Goal: Task Accomplishment & Management: Manage account settings

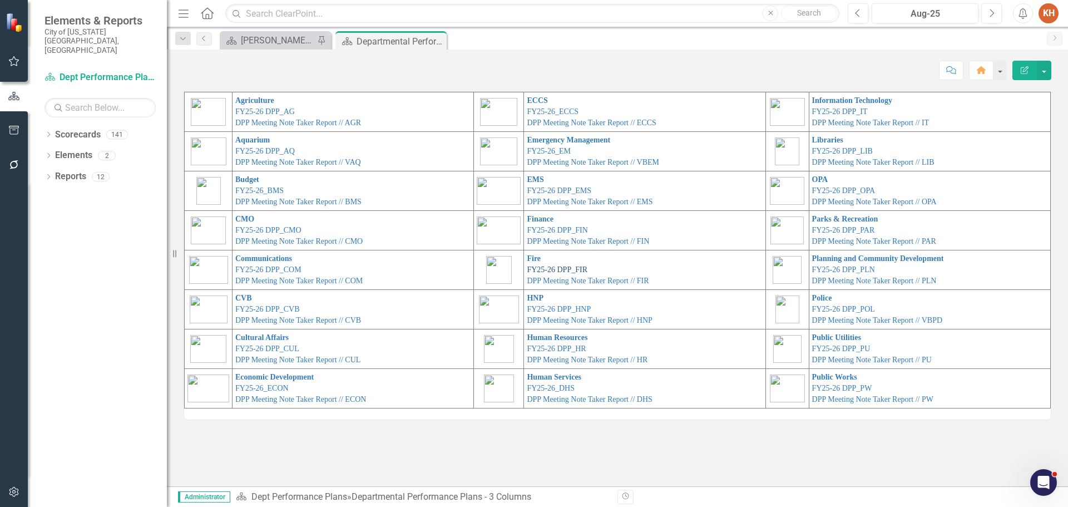
click at [532, 270] on link "FY25-26 DPP_FIR" at bounding box center [557, 269] width 61 height 8
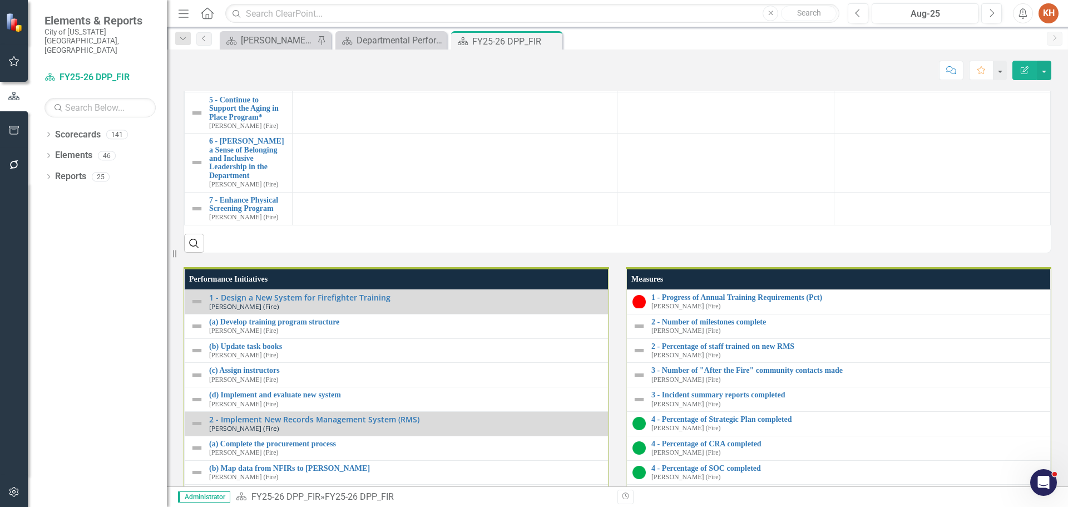
scroll to position [1446, 0]
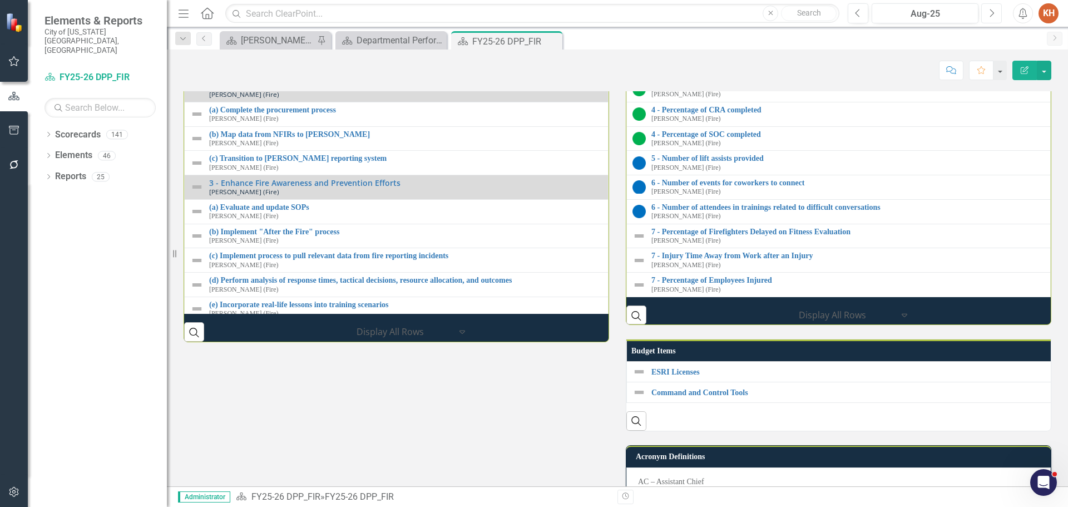
click at [987, 14] on button "Next" at bounding box center [991, 13] width 21 height 20
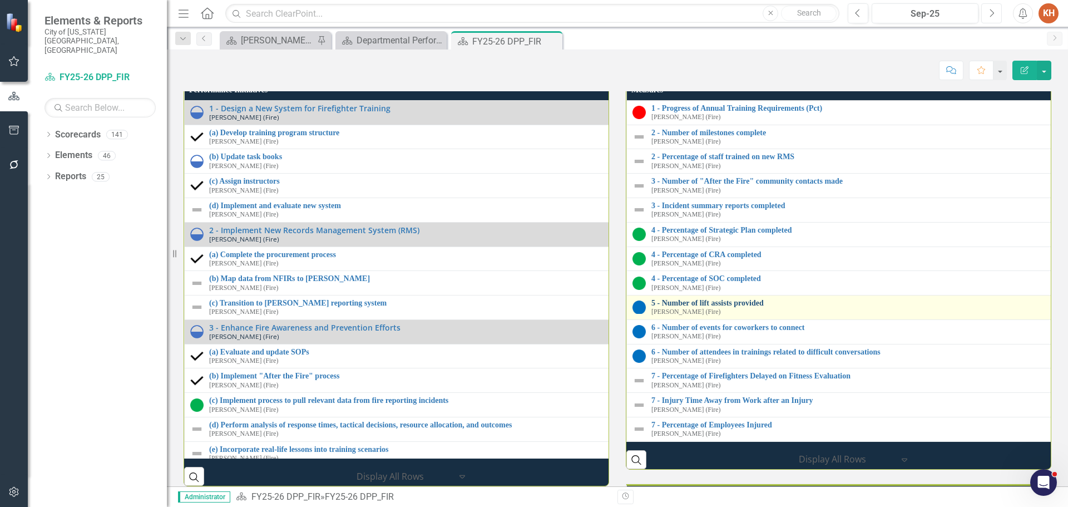
scroll to position [1557, 0]
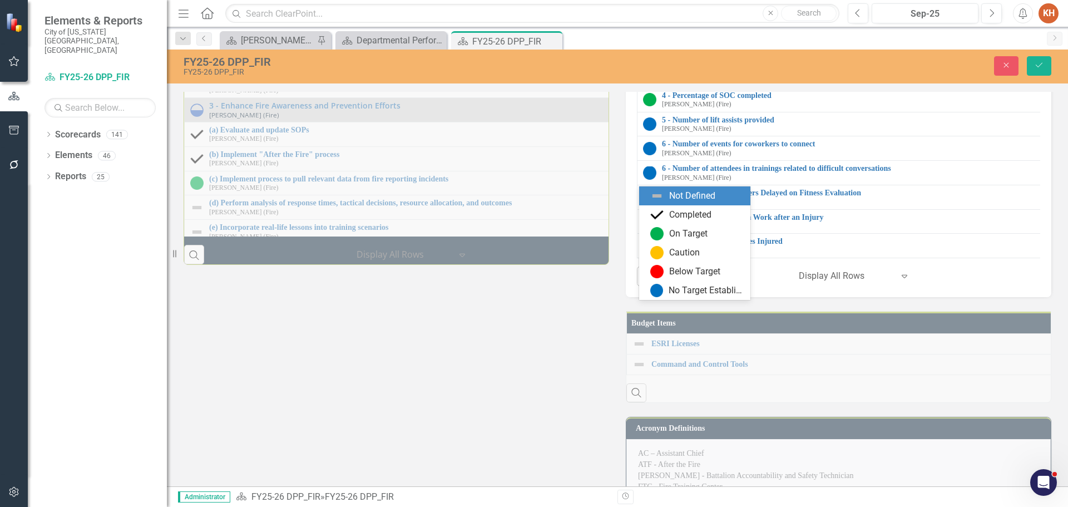
click at [662, 291] on img at bounding box center [656, 290] width 13 height 13
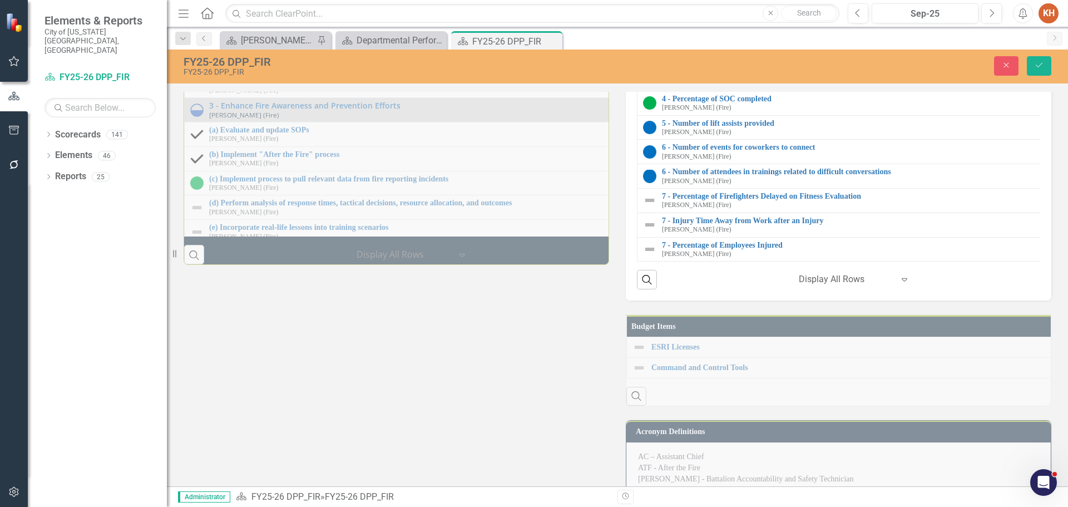
click at [647, 12] on img at bounding box center [649, 5] width 13 height 13
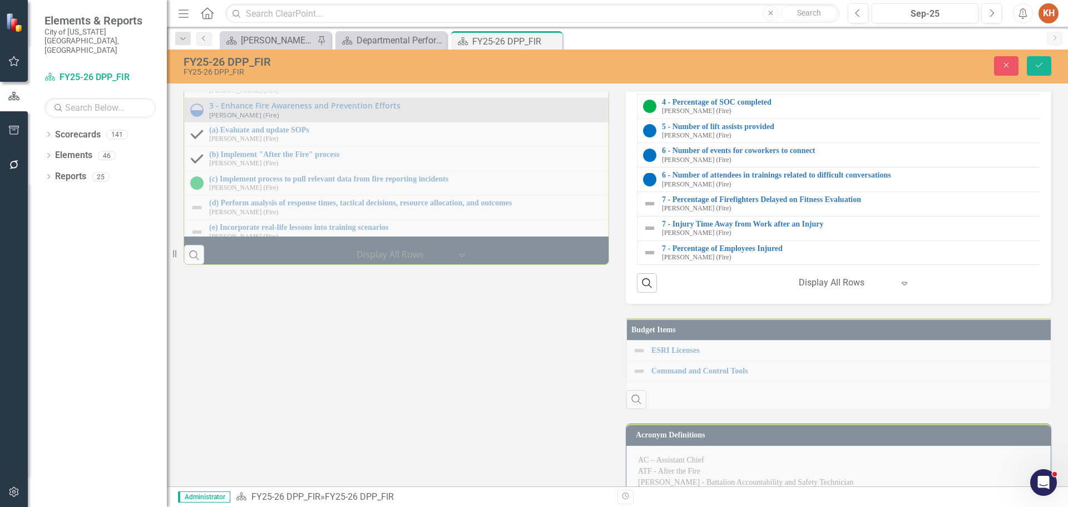
click at [647, 14] on img at bounding box center [649, 7] width 13 height 13
click at [643, 40] on img at bounding box center [649, 33] width 13 height 13
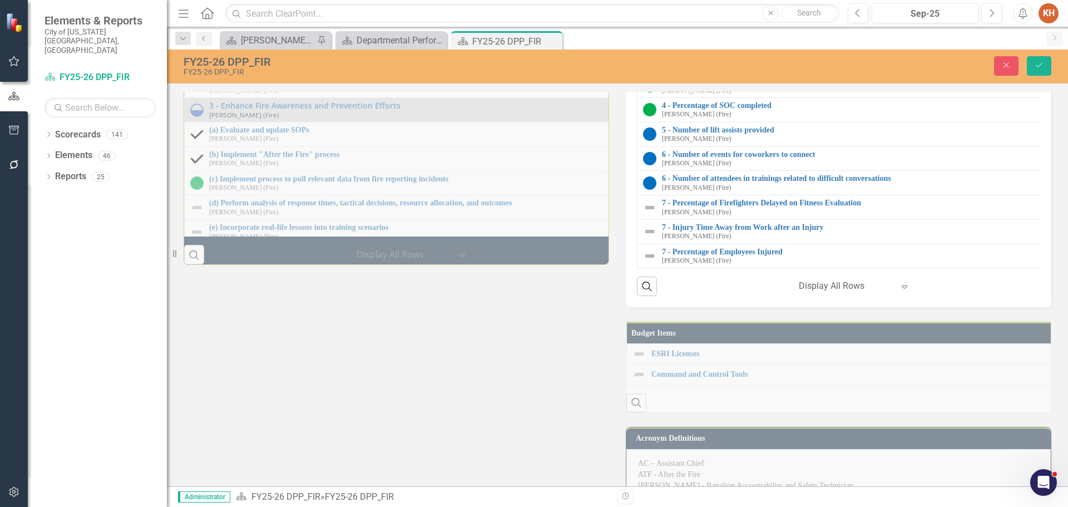
click at [646, 42] on img at bounding box center [652, 35] width 13 height 13
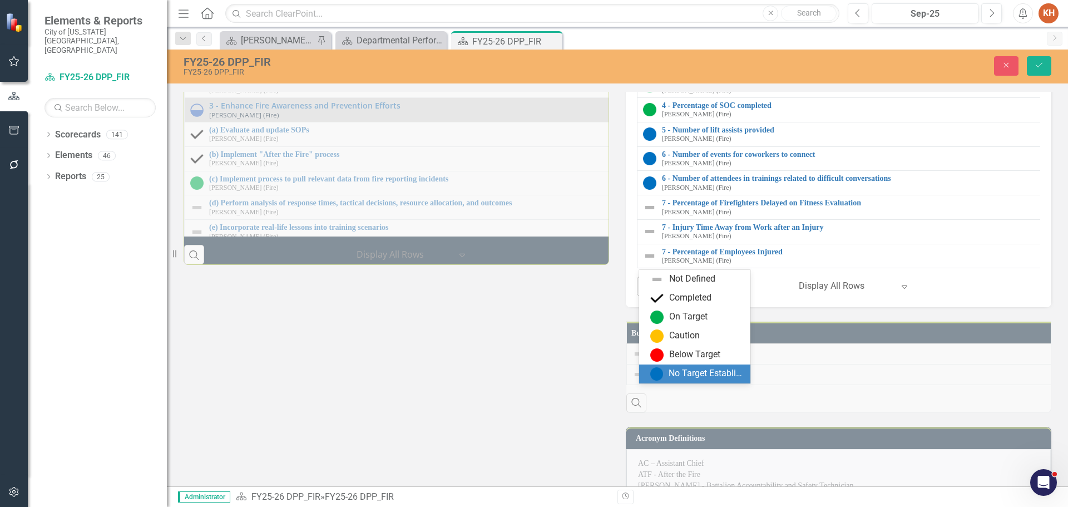
click at [671, 373] on div "No Target Established" at bounding box center [706, 373] width 75 height 13
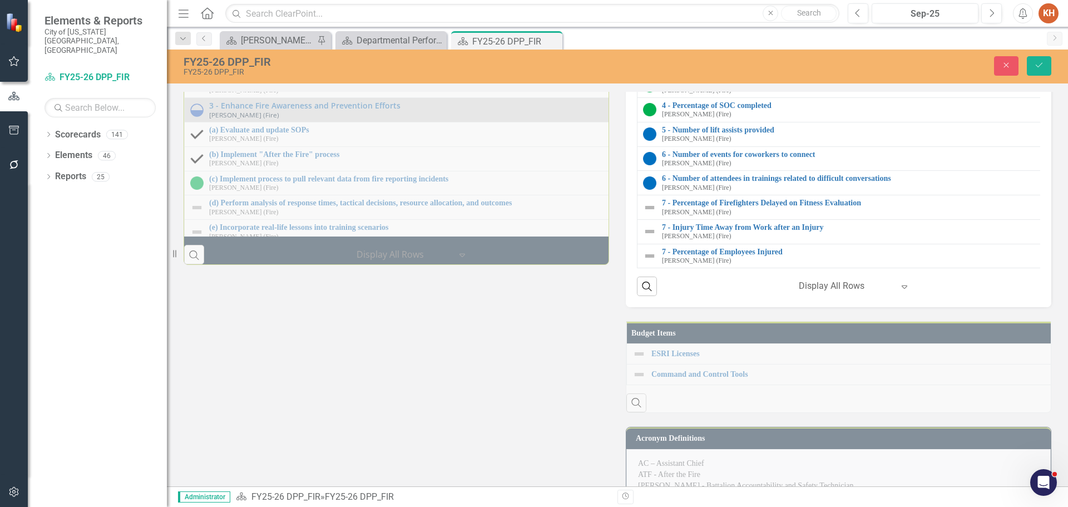
scroll to position [1669, 0]
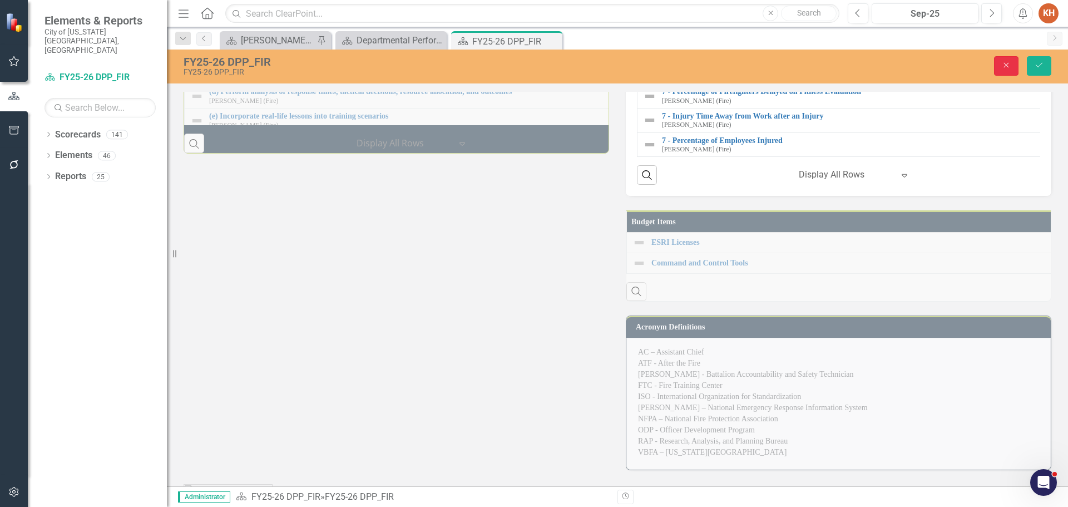
click at [997, 69] on button "Close" at bounding box center [1006, 65] width 24 height 19
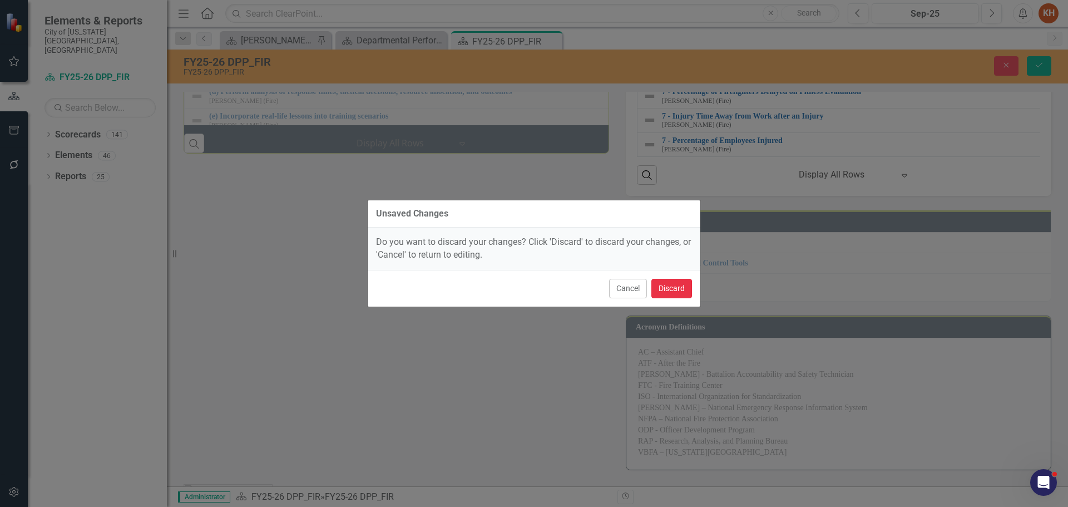
click at [681, 288] on button "Discard" at bounding box center [671, 288] width 41 height 19
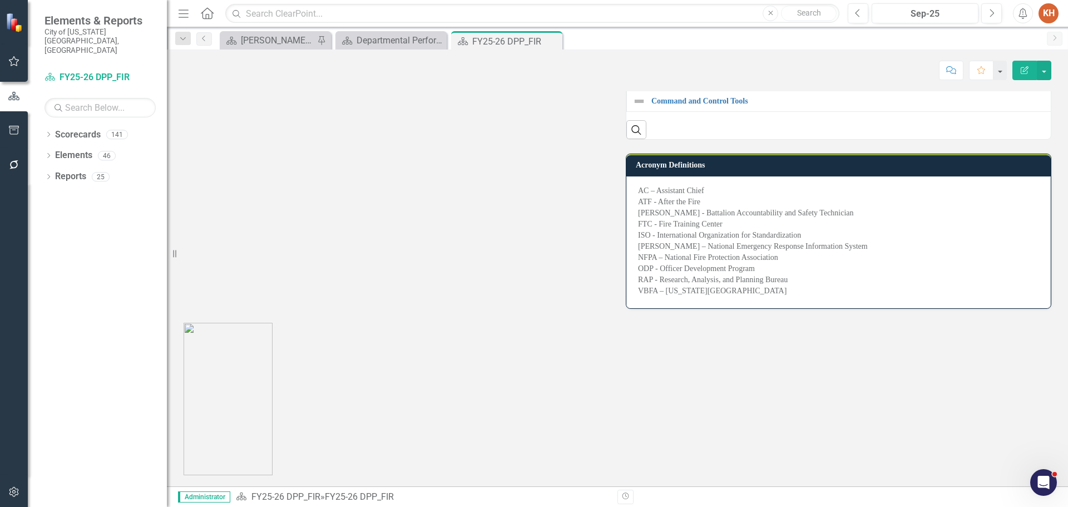
scroll to position [1844, 0]
click at [675, 85] on link "ESRI Licenses" at bounding box center [858, 80] width 415 height 8
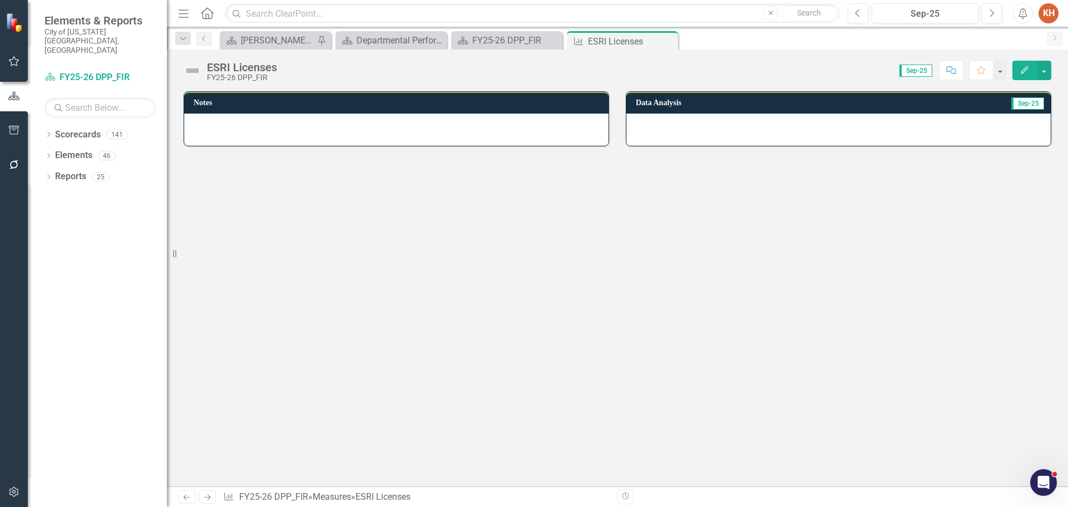
click at [679, 126] on div at bounding box center [838, 129] width 424 height 32
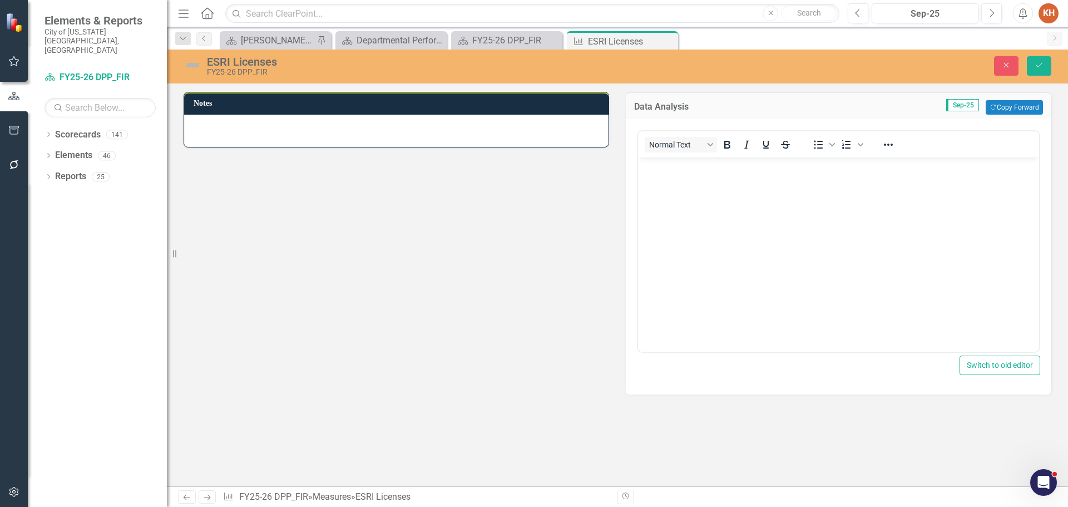
drag, startPoint x: 747, startPoint y: 184, endPoint x: 741, endPoint y: 183, distance: 6.1
click at [744, 184] on body "Rich Text Area. Press ALT-0 for help." at bounding box center [838, 240] width 401 height 167
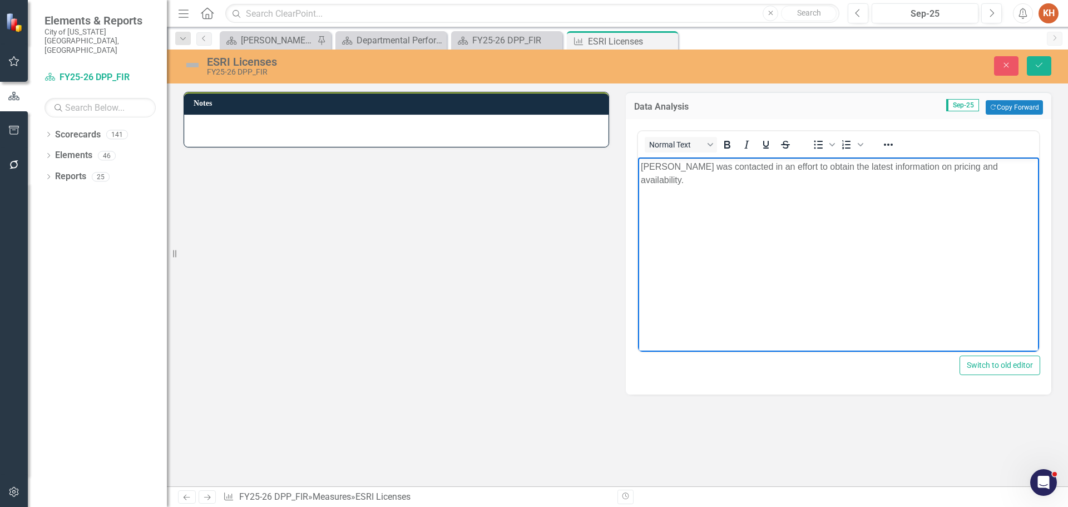
click at [898, 137] on div at bounding box center [888, 144] width 32 height 22
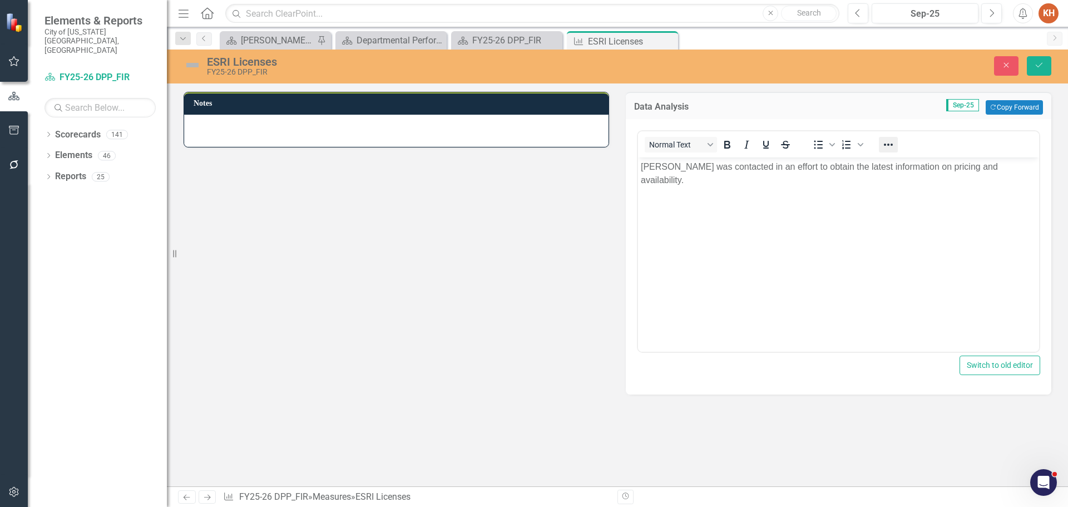
click at [890, 142] on icon "Reveal or hide additional toolbar items" at bounding box center [888, 144] width 13 height 13
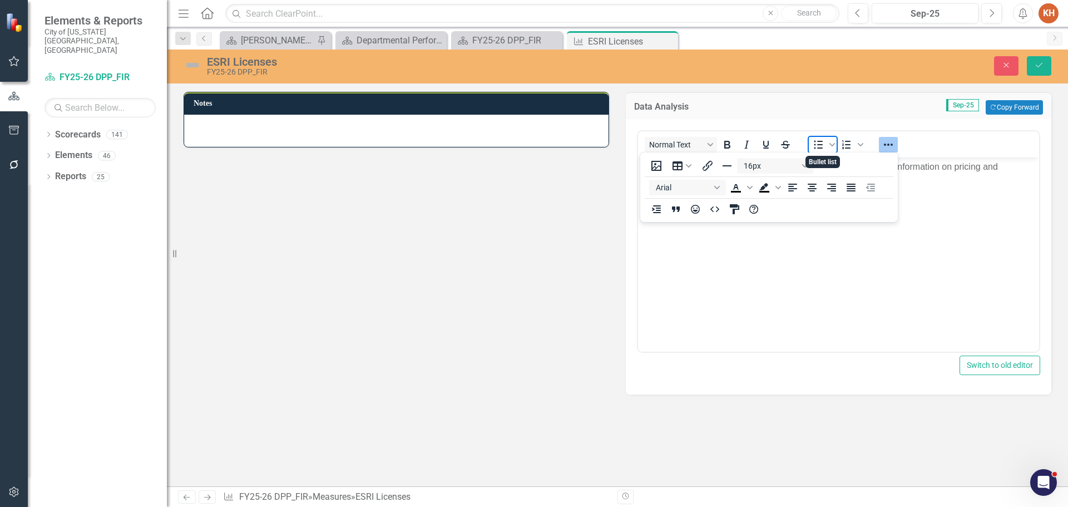
click at [817, 142] on icon "Bullet list" at bounding box center [817, 144] width 13 height 13
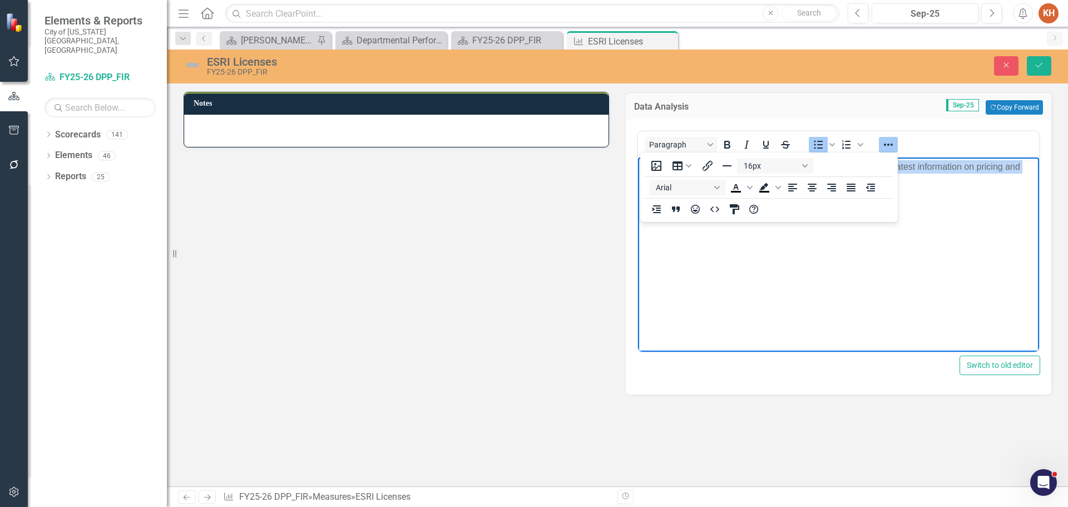
click at [894, 143] on icon "Reveal or hide additional toolbar items" at bounding box center [888, 144] width 13 height 13
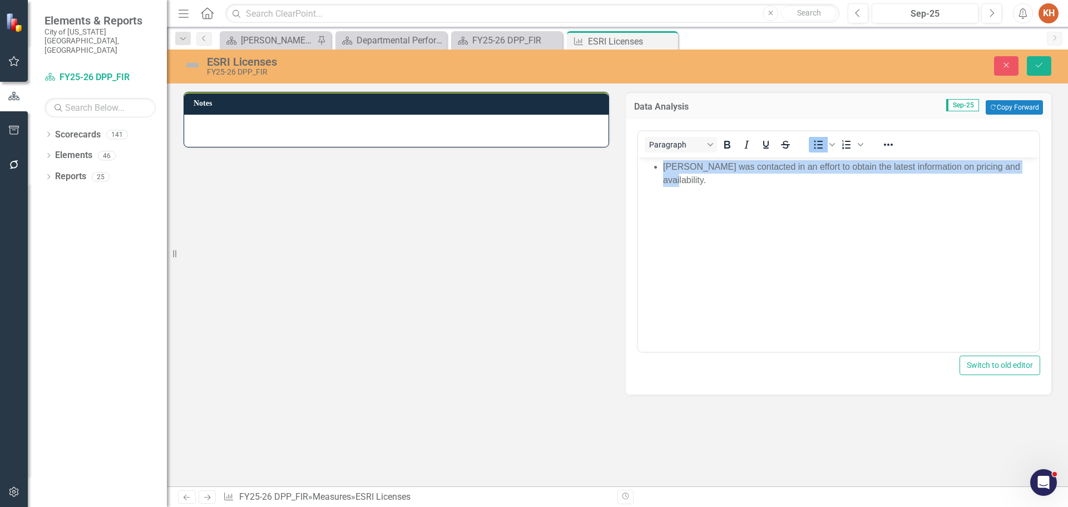
click at [903, 179] on body "[PERSON_NAME] was contacted in an effort to obtain the latest information on pr…" at bounding box center [838, 240] width 401 height 167
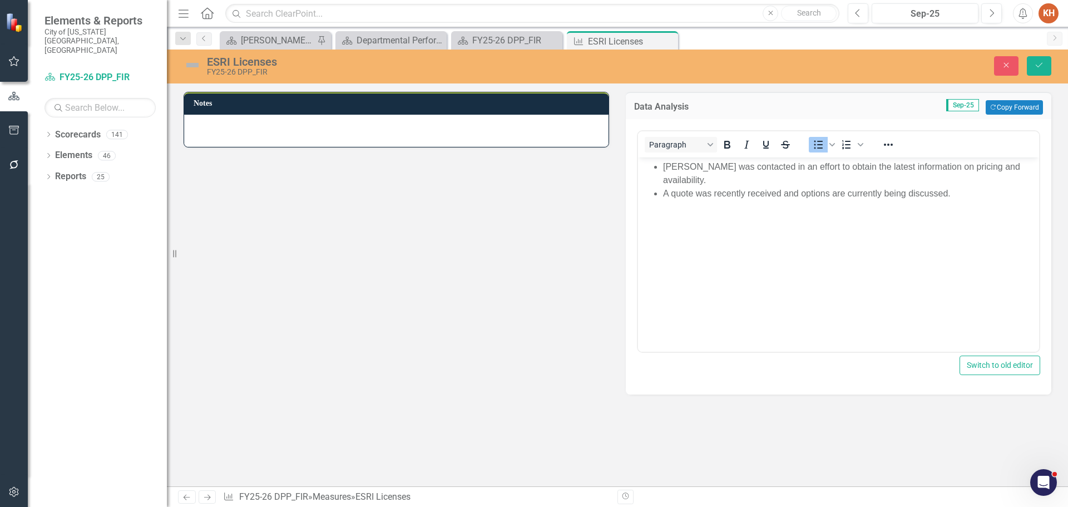
click at [1026, 68] on div "Close Save" at bounding box center [880, 65] width 359 height 19
click at [1039, 64] on icon "Save" at bounding box center [1039, 65] width 10 height 8
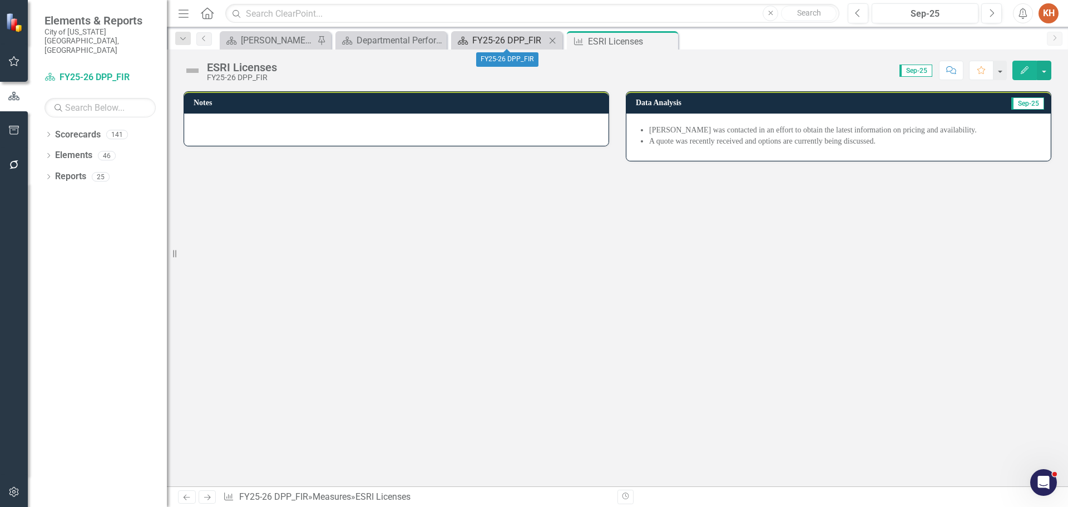
click at [506, 34] on div "FY25-26 DPP_FIR" at bounding box center [508, 40] width 73 height 14
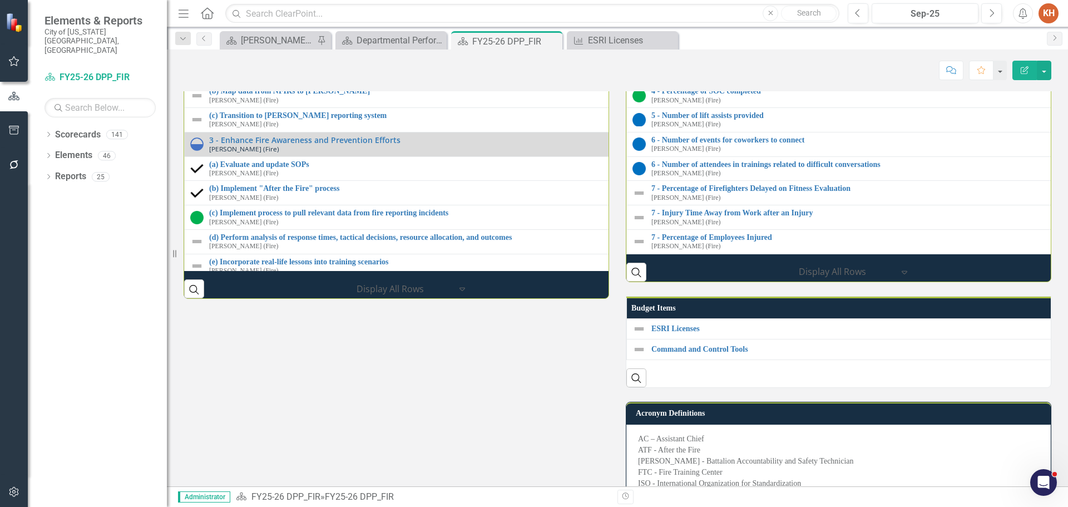
scroll to position [1912, 0]
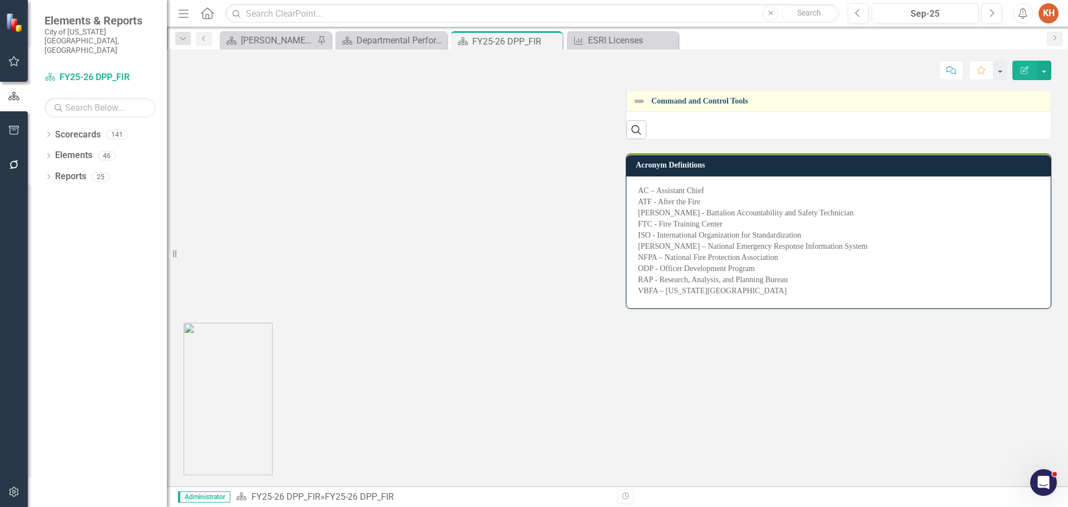
click at [684, 105] on link "Command and Control Tools" at bounding box center [1071, 101] width 840 height 8
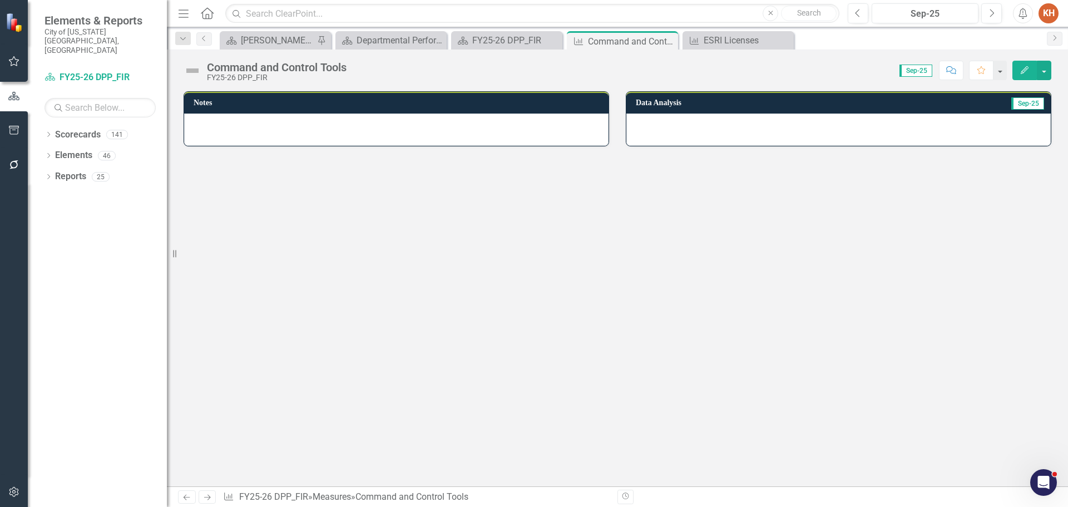
click at [747, 139] on div at bounding box center [838, 129] width 424 height 32
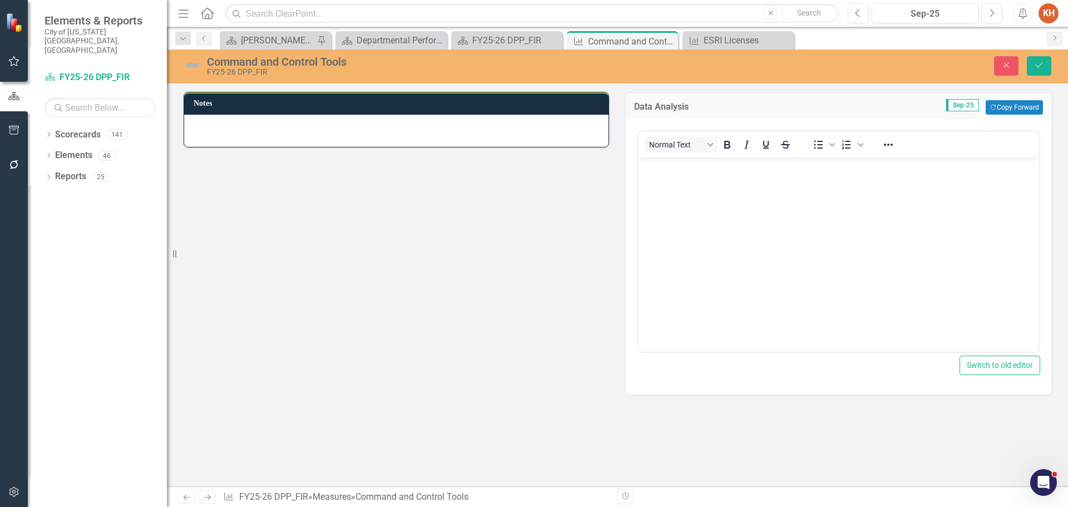
click at [726, 207] on body "Rich Text Area. Press ALT-0 for help." at bounding box center [838, 240] width 401 height 167
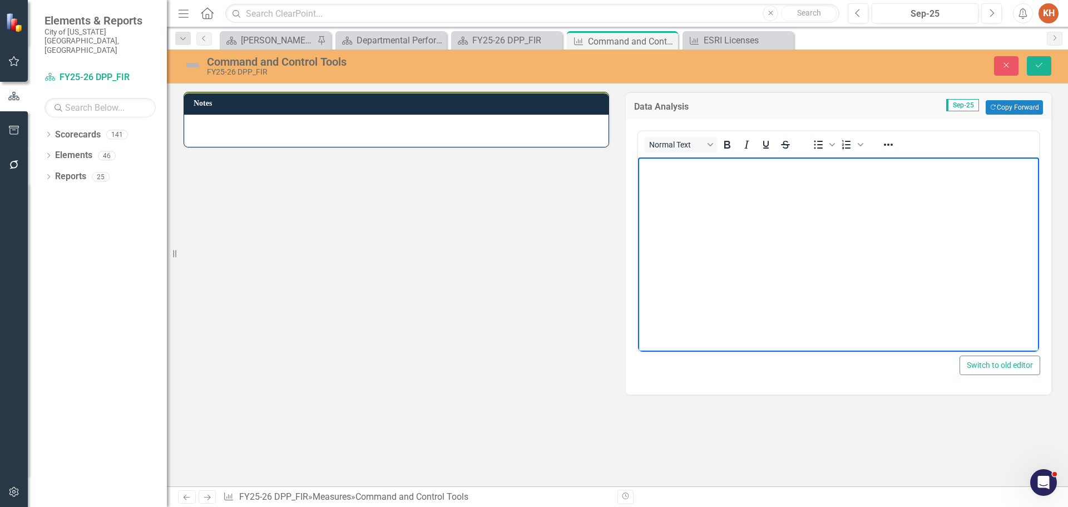
paste body "Rich Text Area. Press ALT-0 for help."
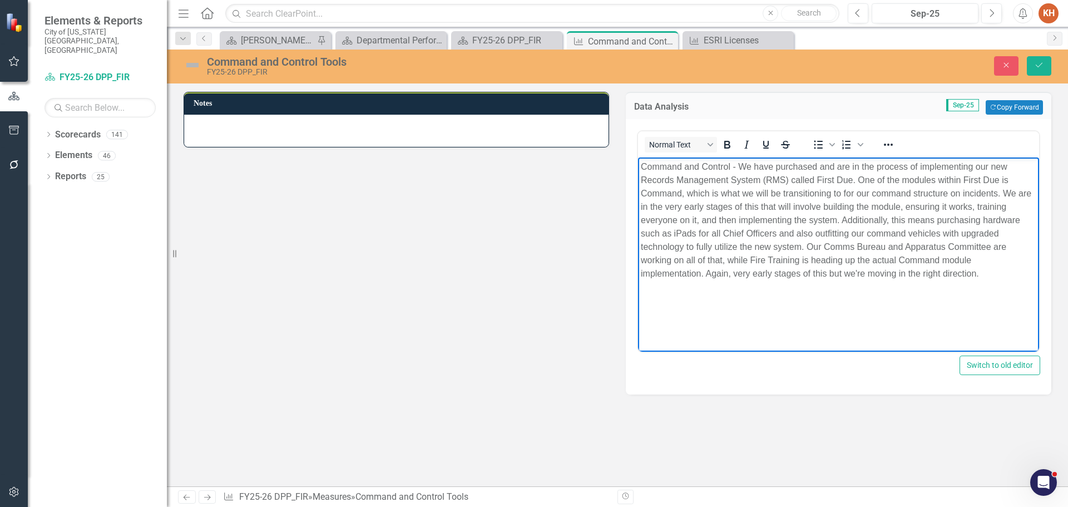
click at [769, 205] on p "Command and Control - We have purchased and are in the process of implementing …" at bounding box center [838, 220] width 395 height 120
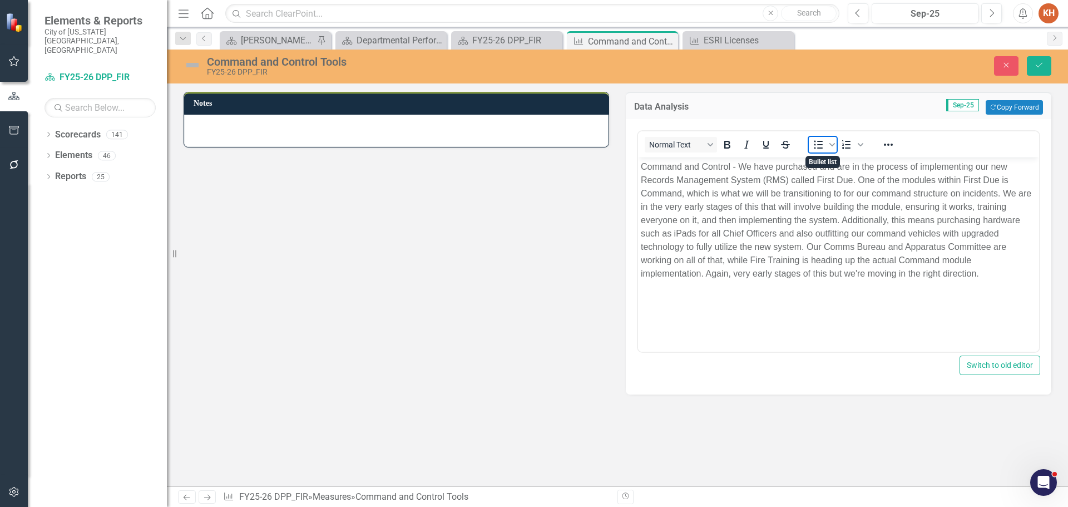
click at [820, 138] on icon "Bullet list" at bounding box center [817, 144] width 13 height 13
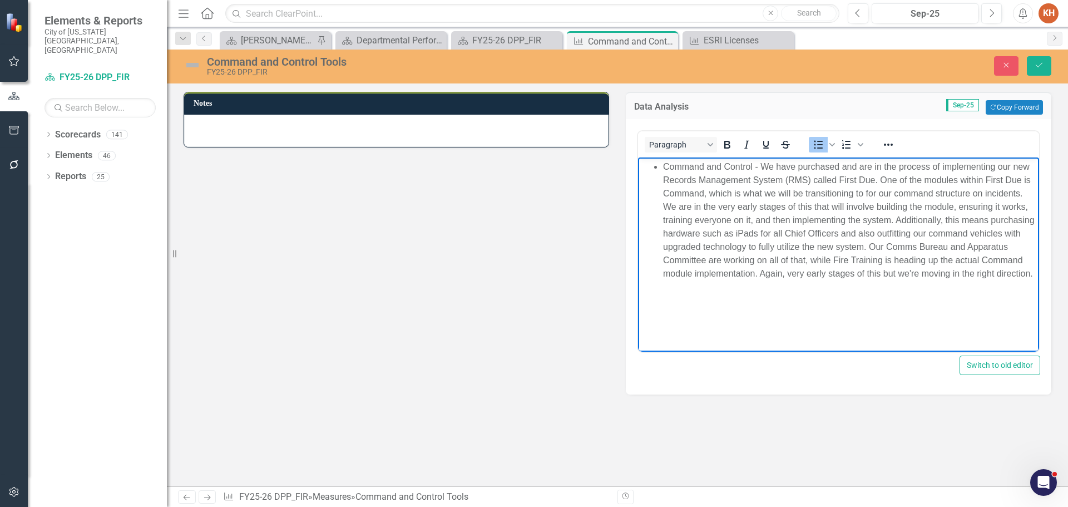
click at [756, 205] on li "Command and Control - We have purchased and are in the process of implementing …" at bounding box center [849, 220] width 373 height 120
click at [759, 163] on li "Command and Control - We have purchased and are in the process of implementing …" at bounding box center [849, 220] width 373 height 120
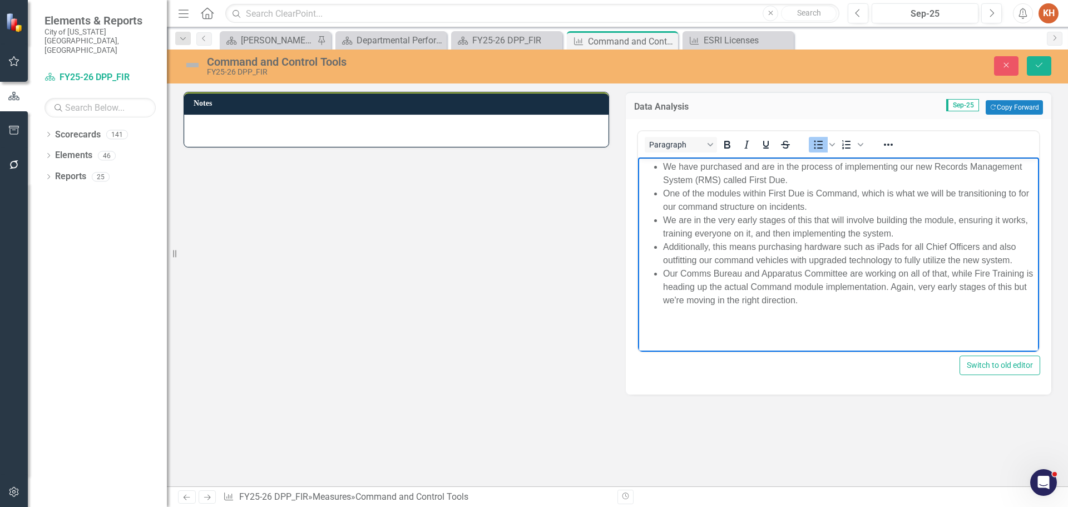
click at [880, 286] on li "Our Comms Bureau and Apparatus Committee are working on all of that, while Fire…" at bounding box center [849, 287] width 373 height 40
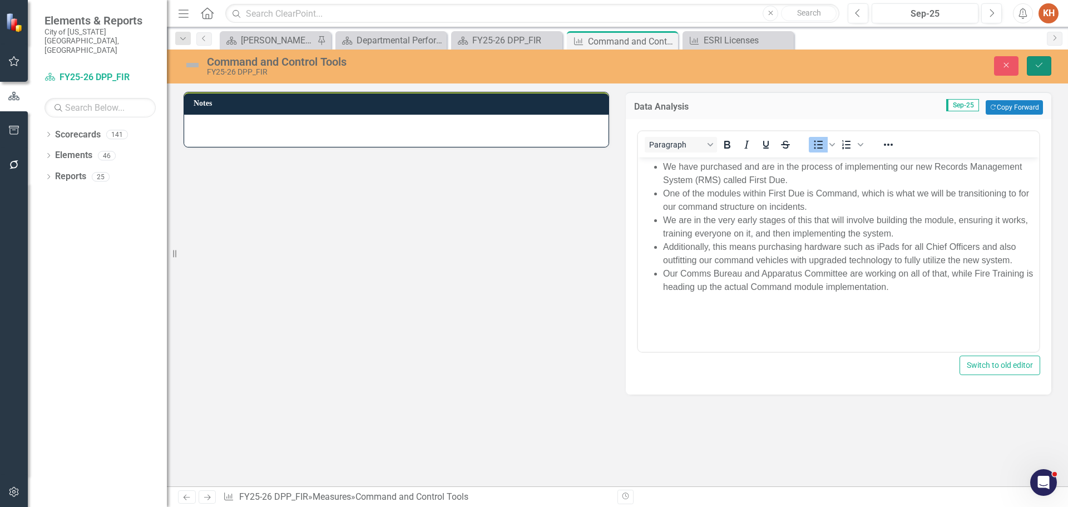
click at [1042, 67] on icon "Save" at bounding box center [1039, 65] width 10 height 8
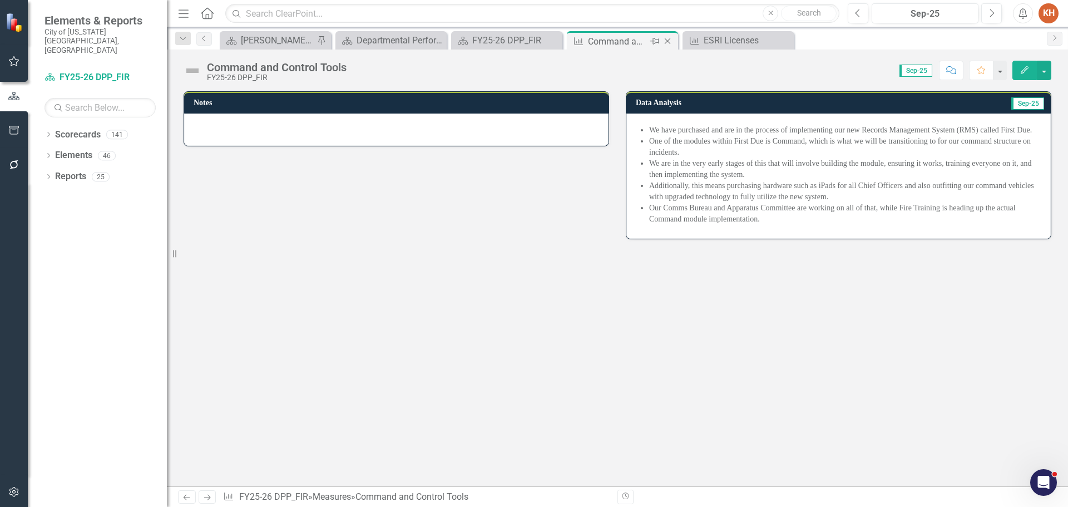
click at [665, 39] on icon "Close" at bounding box center [667, 41] width 11 height 9
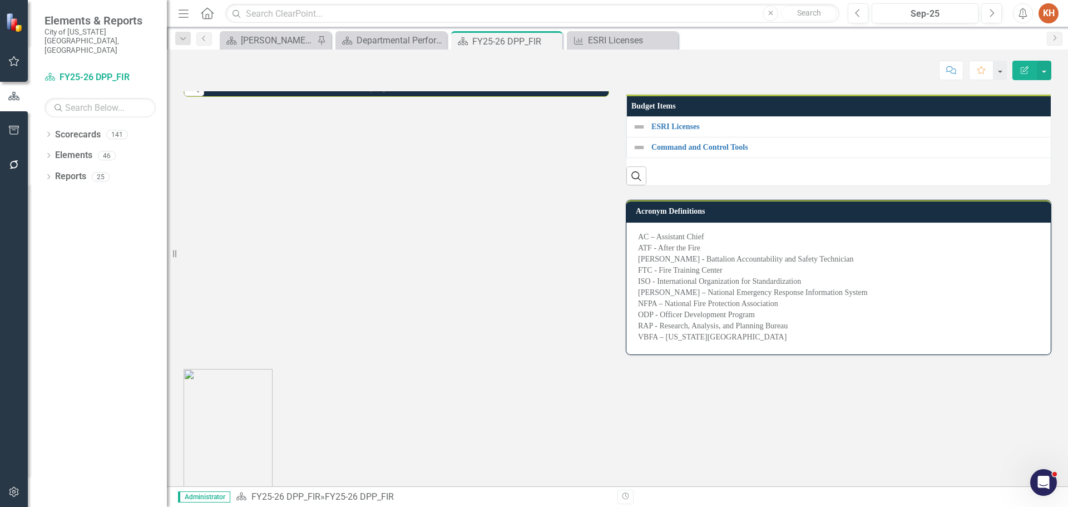
scroll to position [1891, 0]
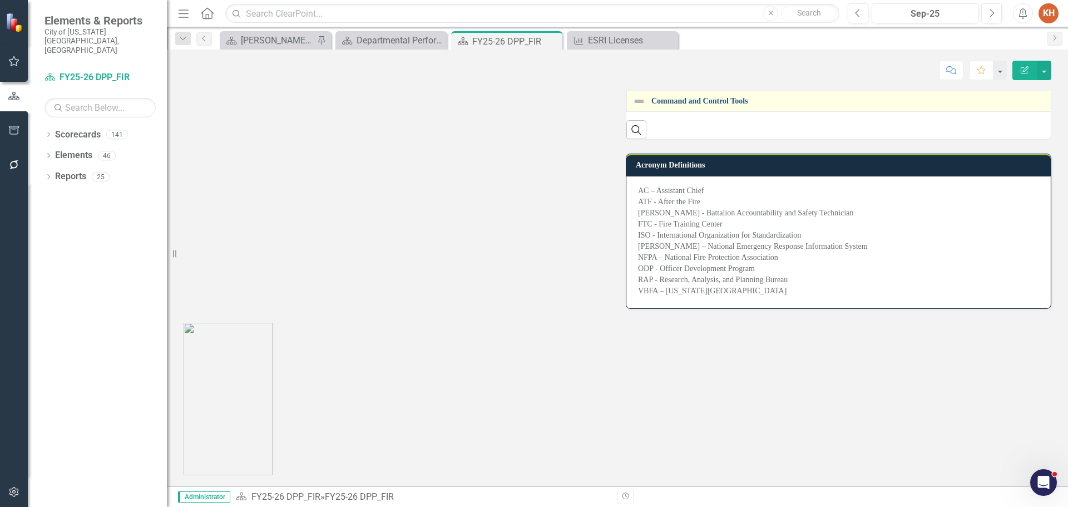
click at [685, 105] on link "Command and Control Tools" at bounding box center [1071, 101] width 841 height 8
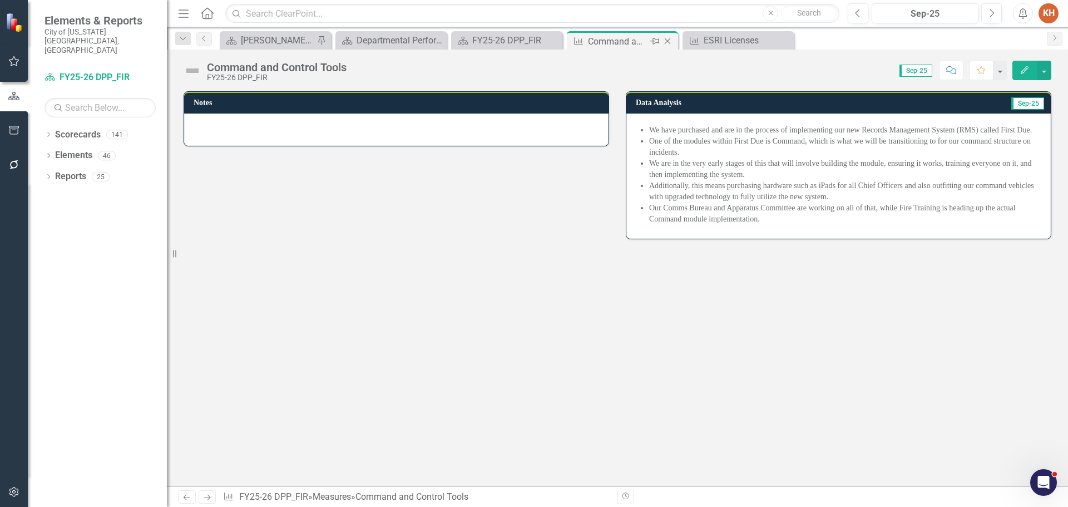
click at [666, 41] on icon "Close" at bounding box center [667, 41] width 11 height 9
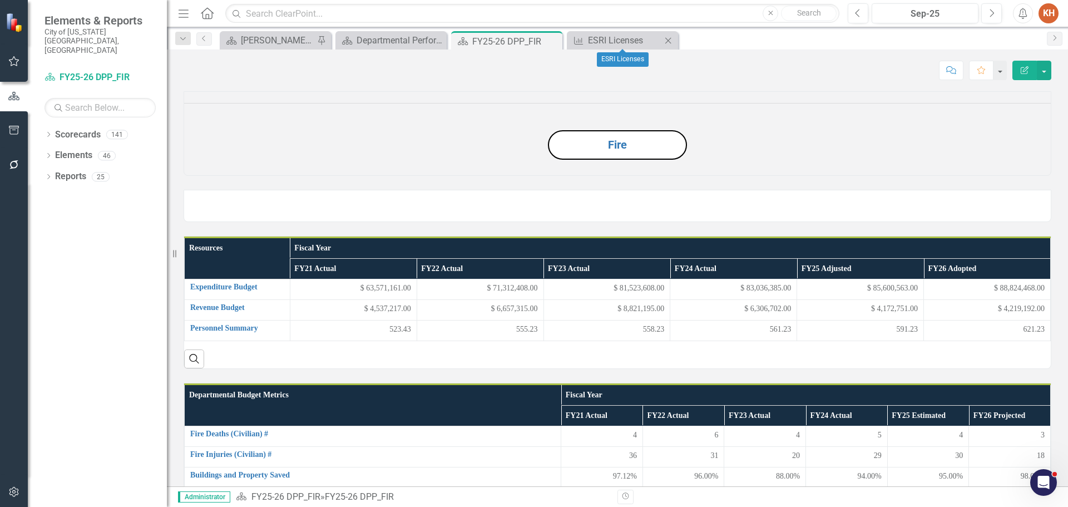
click at [666, 41] on icon "Close" at bounding box center [667, 40] width 11 height 9
